Goal: Task Accomplishment & Management: Use online tool/utility

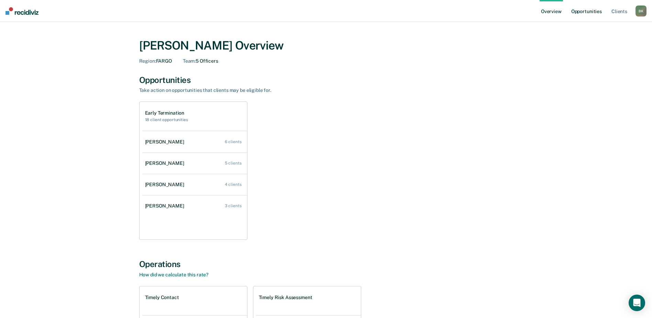
click at [589, 11] on link "Opportunities" at bounding box center [586, 11] width 33 height 22
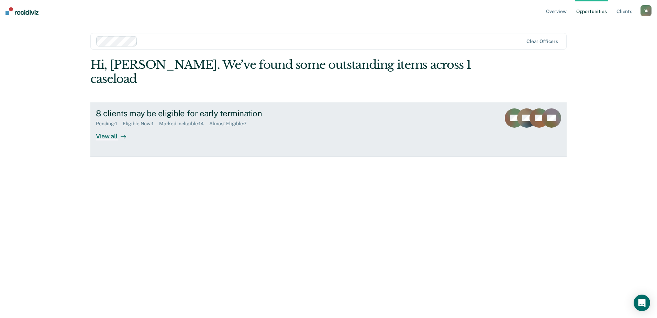
click at [109, 126] on div "View all" at bounding box center [115, 132] width 38 height 13
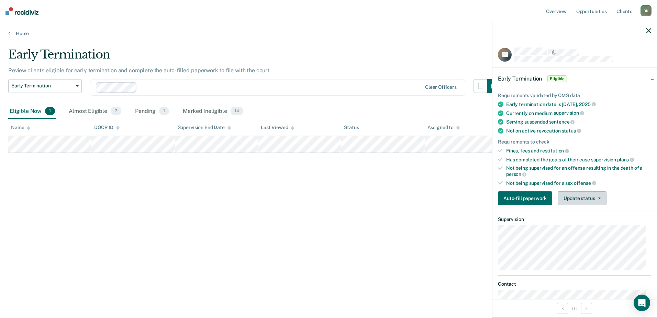
click at [594, 198] on button "Update status" at bounding box center [582, 198] width 48 height 14
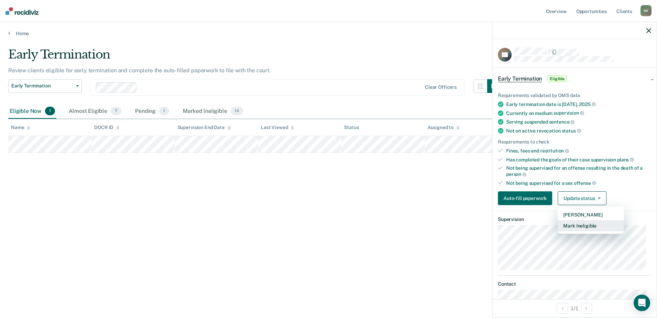
click at [587, 224] on button "Mark Ineligible" at bounding box center [591, 225] width 66 height 11
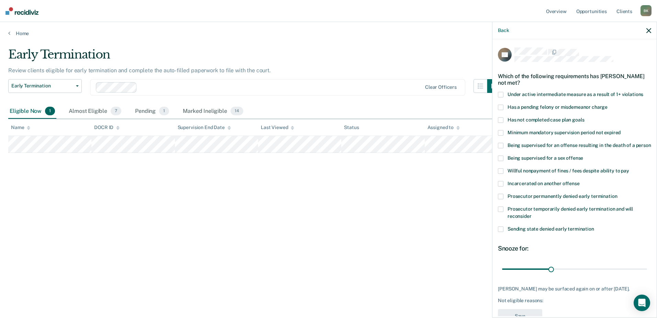
click at [499, 117] on span at bounding box center [500, 119] width 5 height 5
drag, startPoint x: 550, startPoint y: 275, endPoint x: 569, endPoint y: 275, distance: 19.6
click at [569, 275] on input "range" at bounding box center [574, 269] width 145 height 12
drag, startPoint x: 568, startPoint y: 276, endPoint x: 573, endPoint y: 275, distance: 4.9
type input "45"
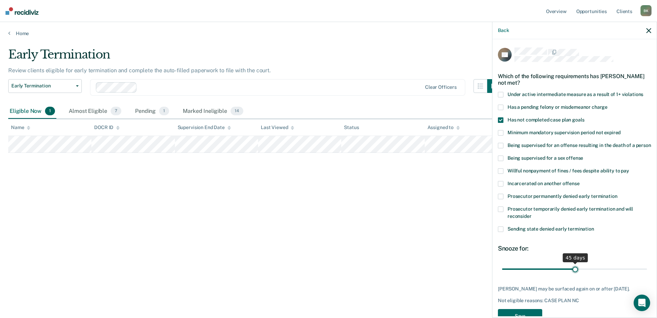
click at [573, 275] on input "range" at bounding box center [574, 269] width 145 height 12
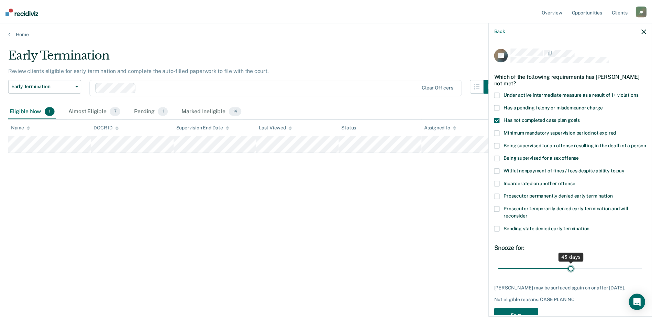
scroll to position [31, 0]
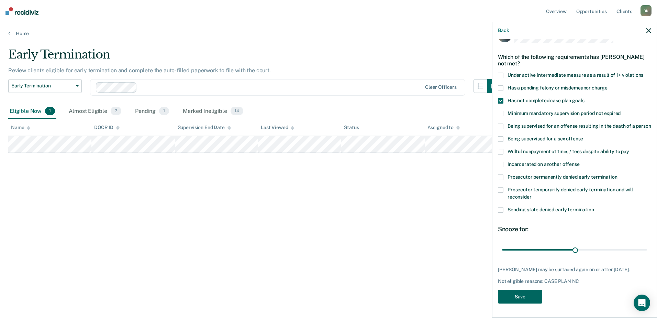
click at [529, 296] on button "Save" at bounding box center [520, 296] width 44 height 14
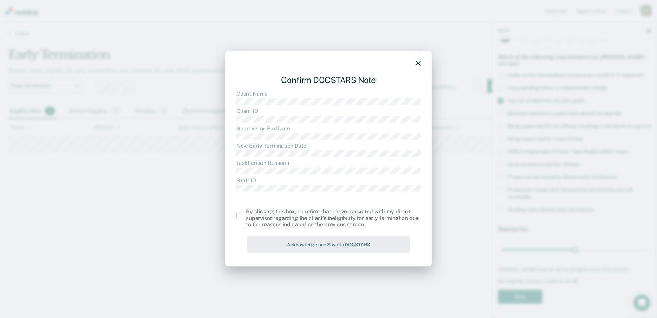
click at [238, 216] on span at bounding box center [238, 214] width 5 height 5
click at [246, 212] on input "checkbox" at bounding box center [246, 212] width 0 height 0
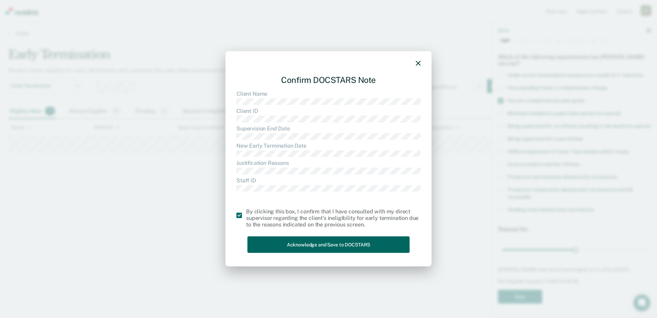
click at [280, 245] on button "Acknowledge and Save to DOCSTARS" at bounding box center [328, 244] width 162 height 17
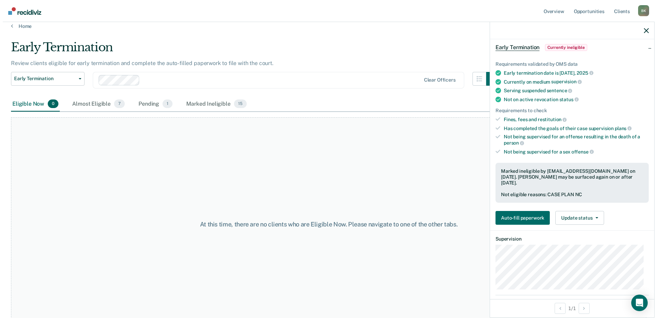
scroll to position [0, 0]
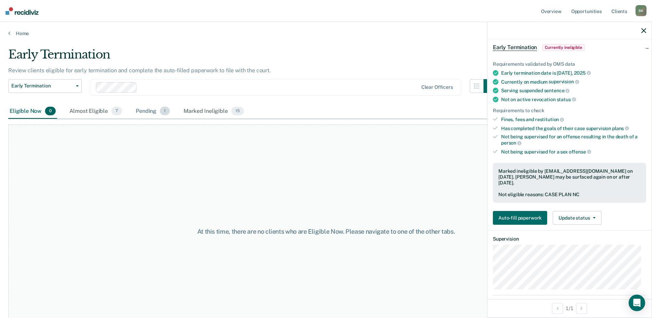
click at [147, 109] on div "Pending 1" at bounding box center [152, 111] width 37 height 15
